Goal: Information Seeking & Learning: Learn about a topic

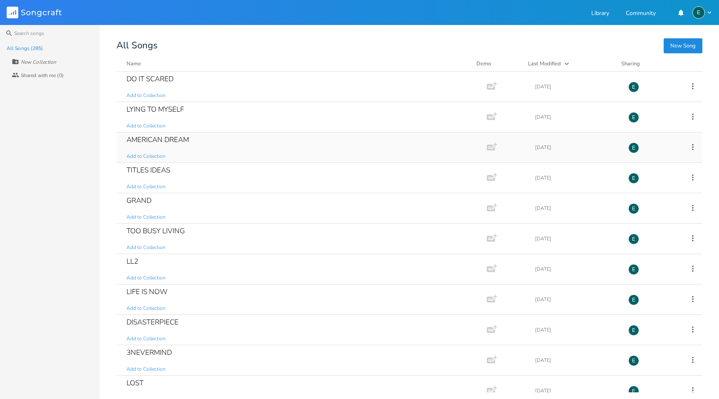
click at [149, 140] on div "AMERICAN DREAM" at bounding box center [158, 139] width 62 height 7
click at [150, 288] on div "LIFE IS NOW" at bounding box center [147, 291] width 41 height 7
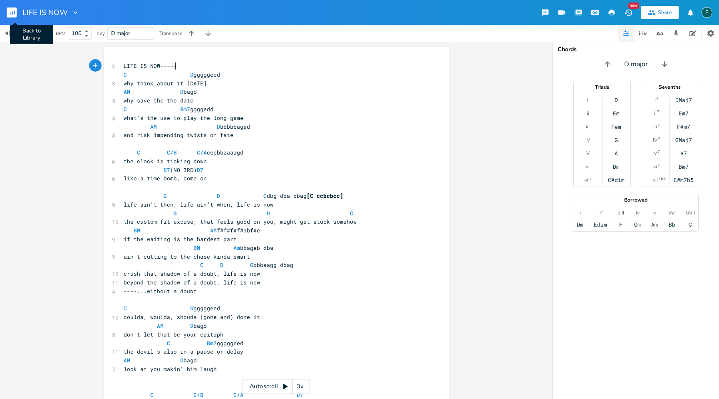
click at [12, 12] on icon "button" at bounding box center [12, 13] width 1 height 3
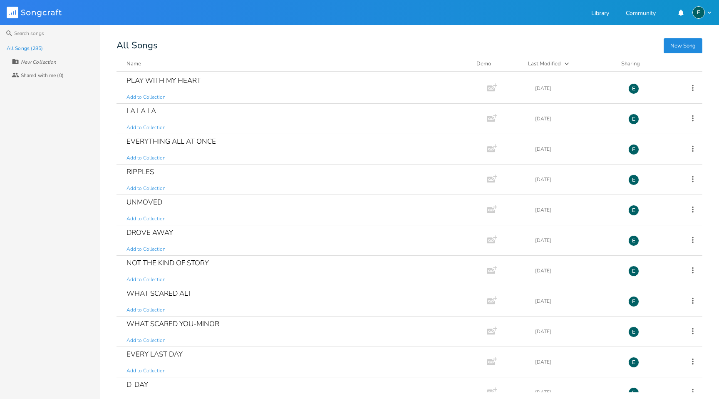
scroll to position [529, 0]
